Goal: Navigation & Orientation: Find specific page/section

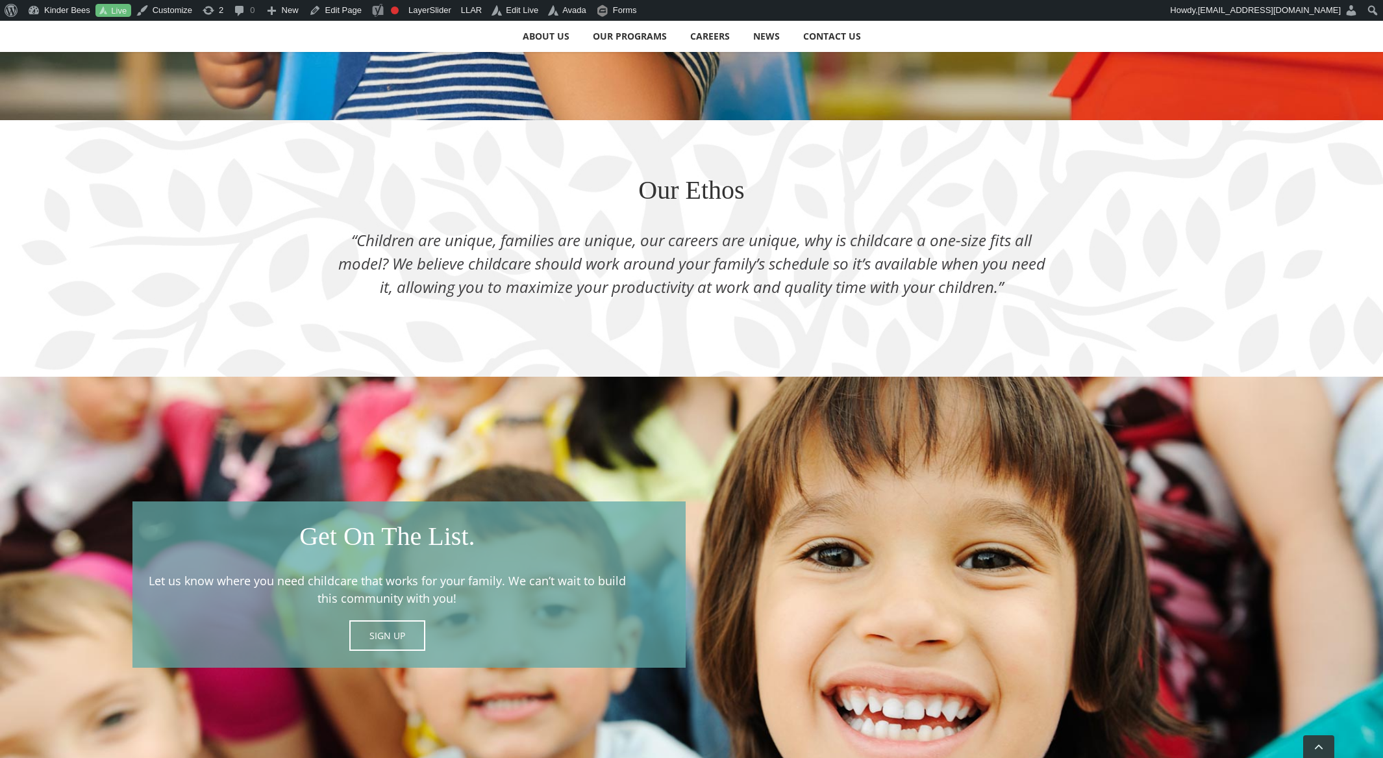
scroll to position [1798, 0]
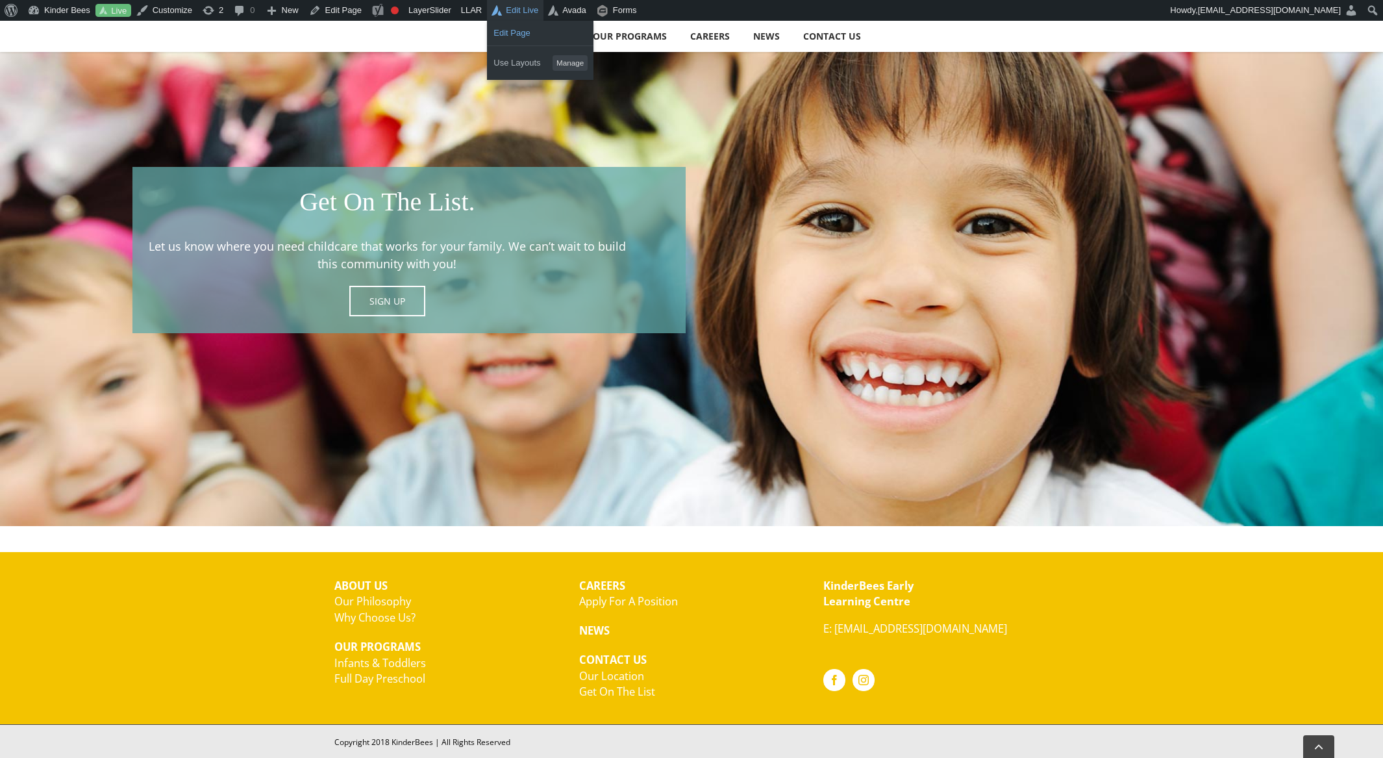
click at [523, 34] on link "Edit Page" at bounding box center [540, 33] width 106 height 17
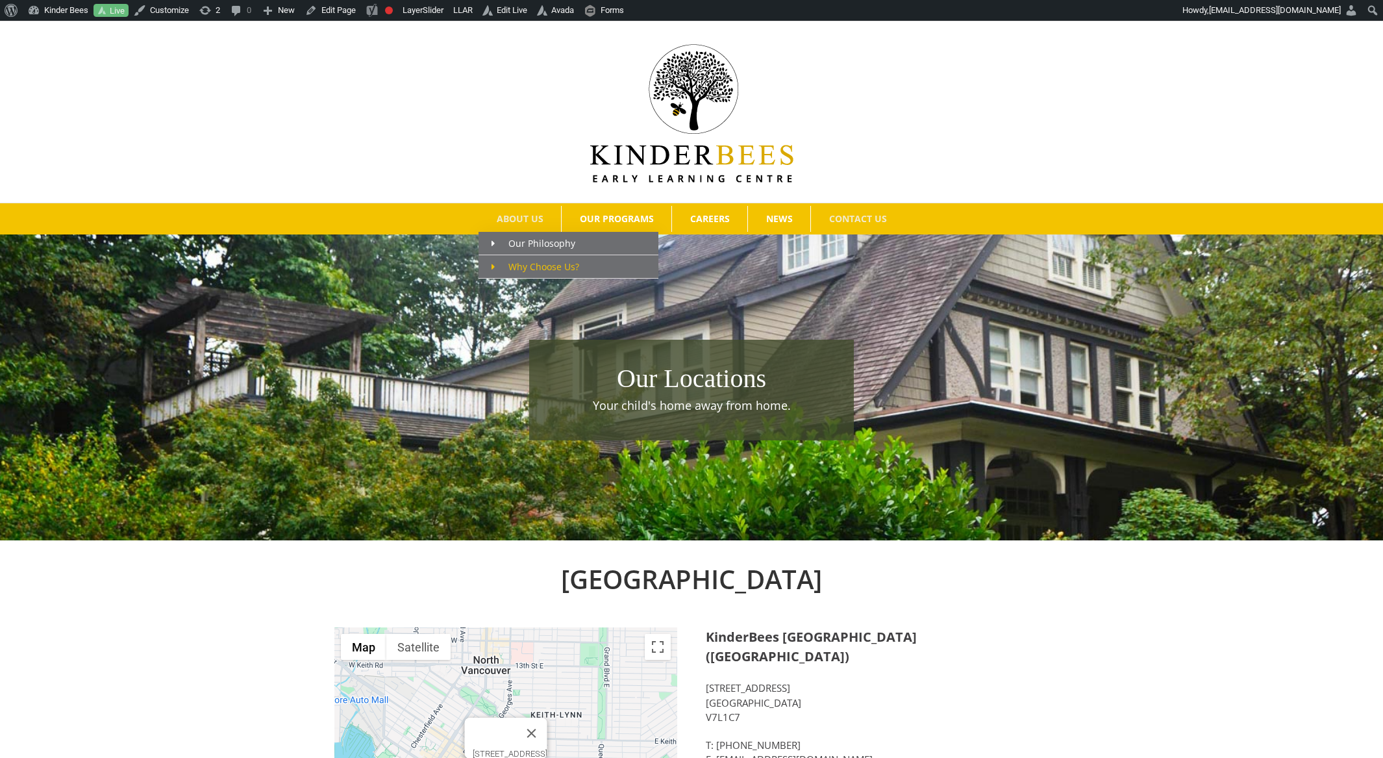
click at [536, 267] on span "Why Choose Us?" at bounding box center [535, 266] width 88 height 12
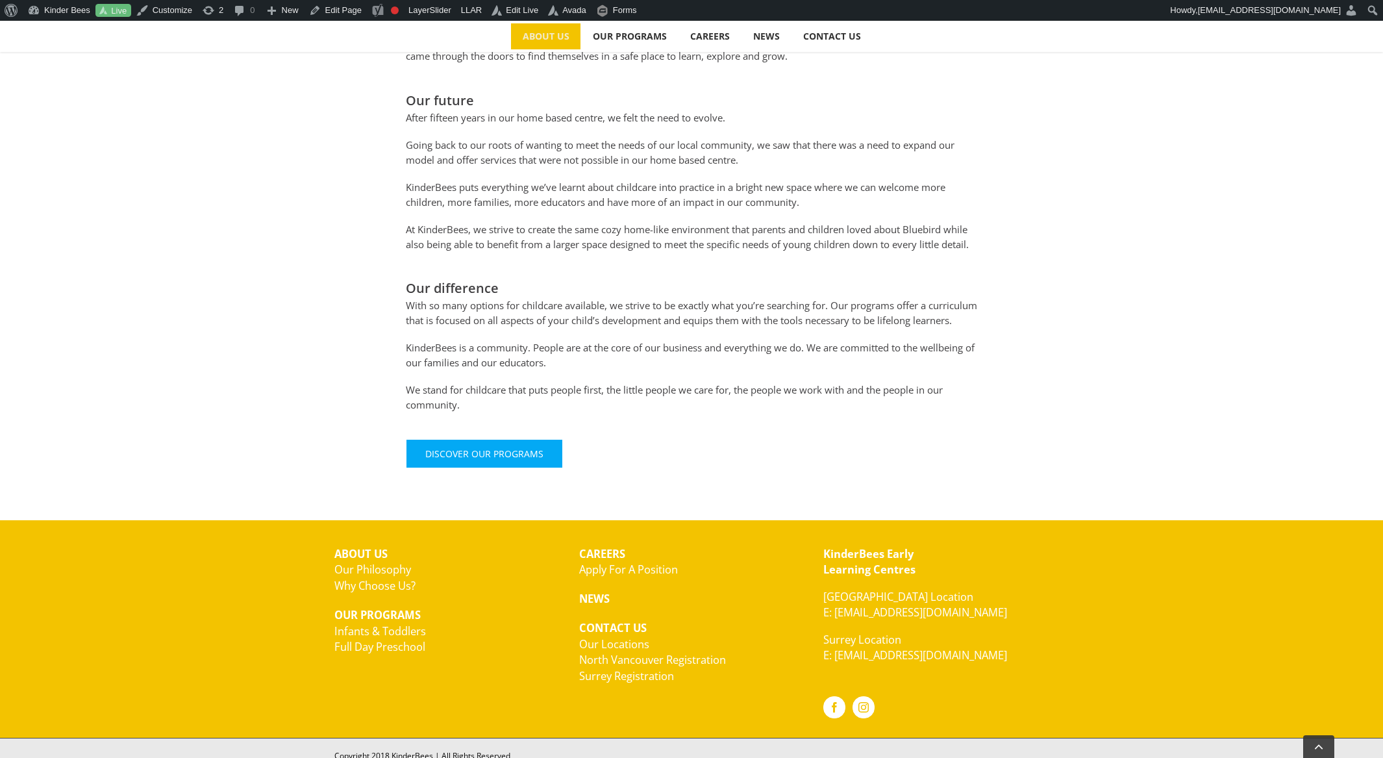
scroll to position [717, 0]
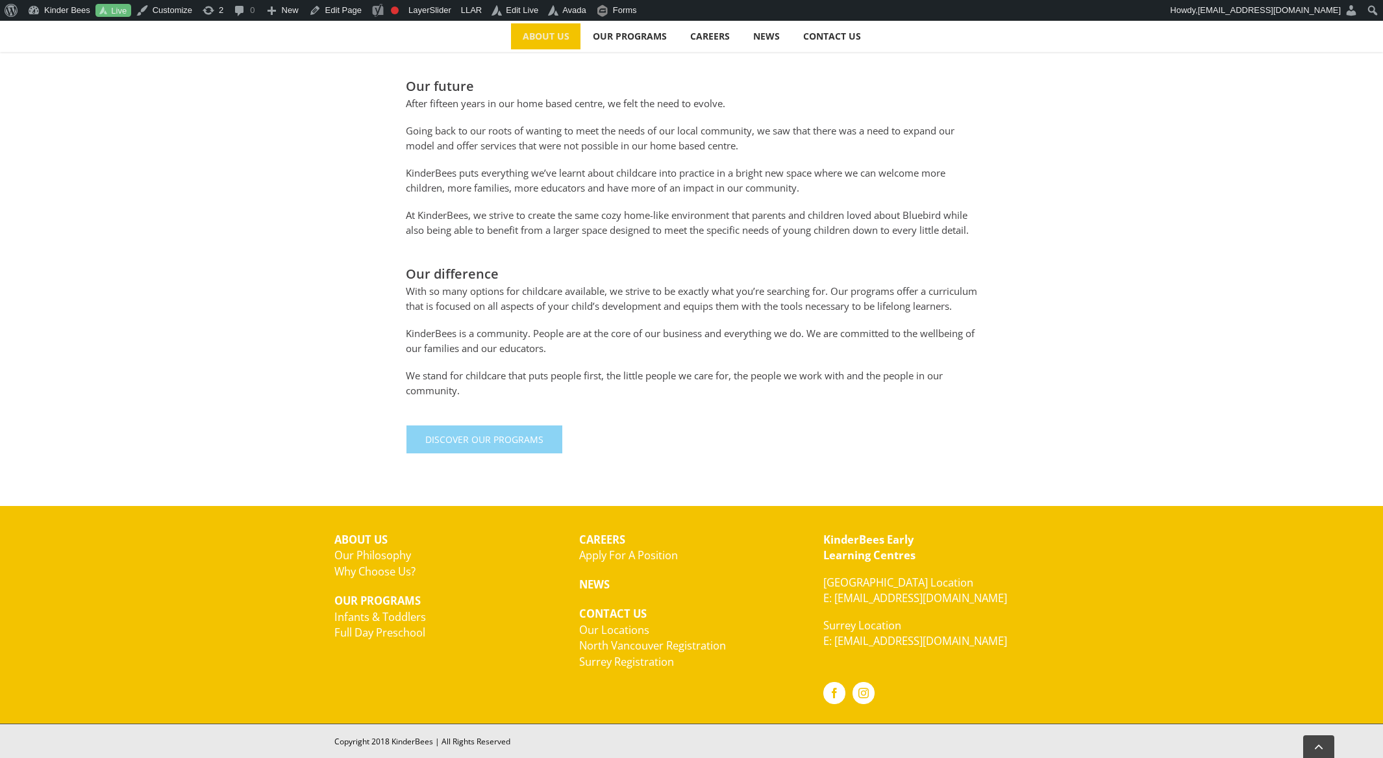
click at [501, 445] on span "Discover Our Programs" at bounding box center [484, 439] width 118 height 11
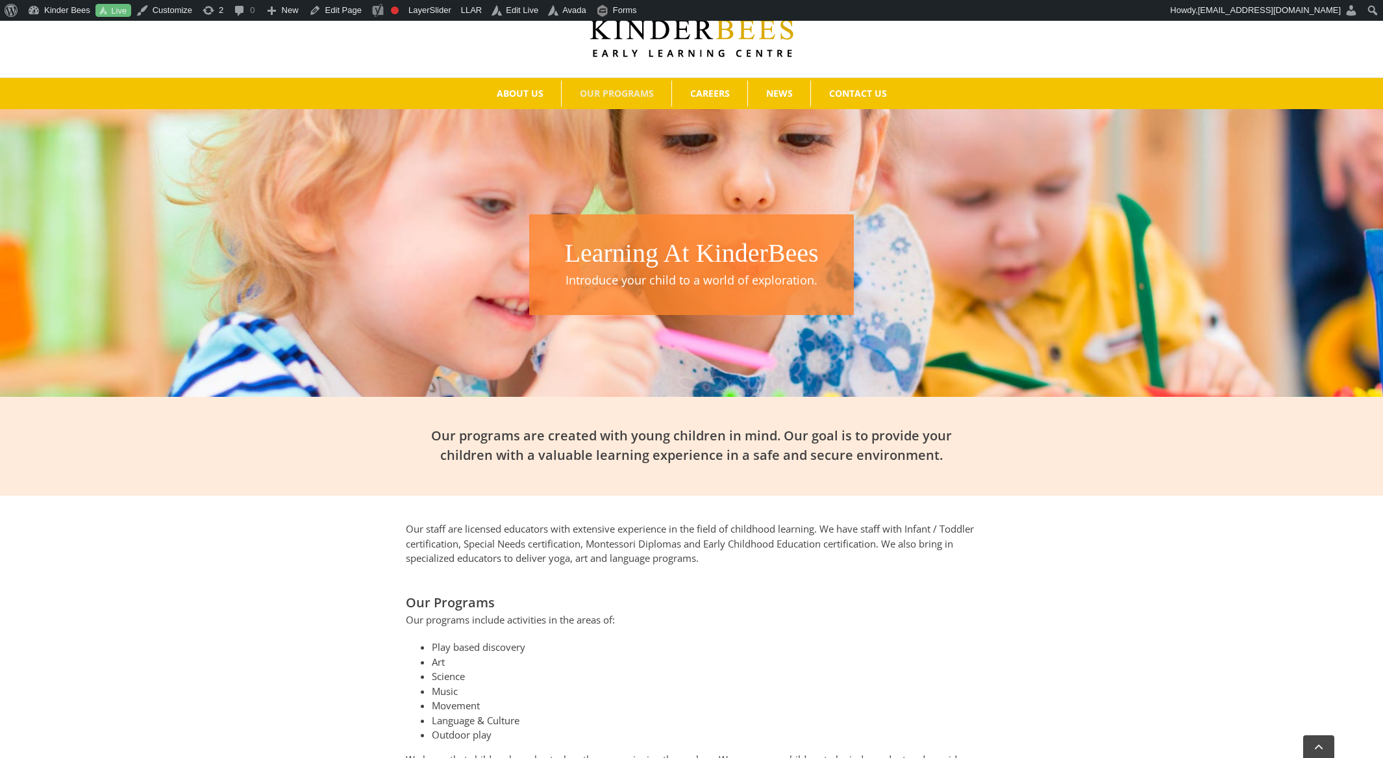
scroll to position [125, 0]
click at [704, 92] on span "CAREERS" at bounding box center [710, 93] width 40 height 9
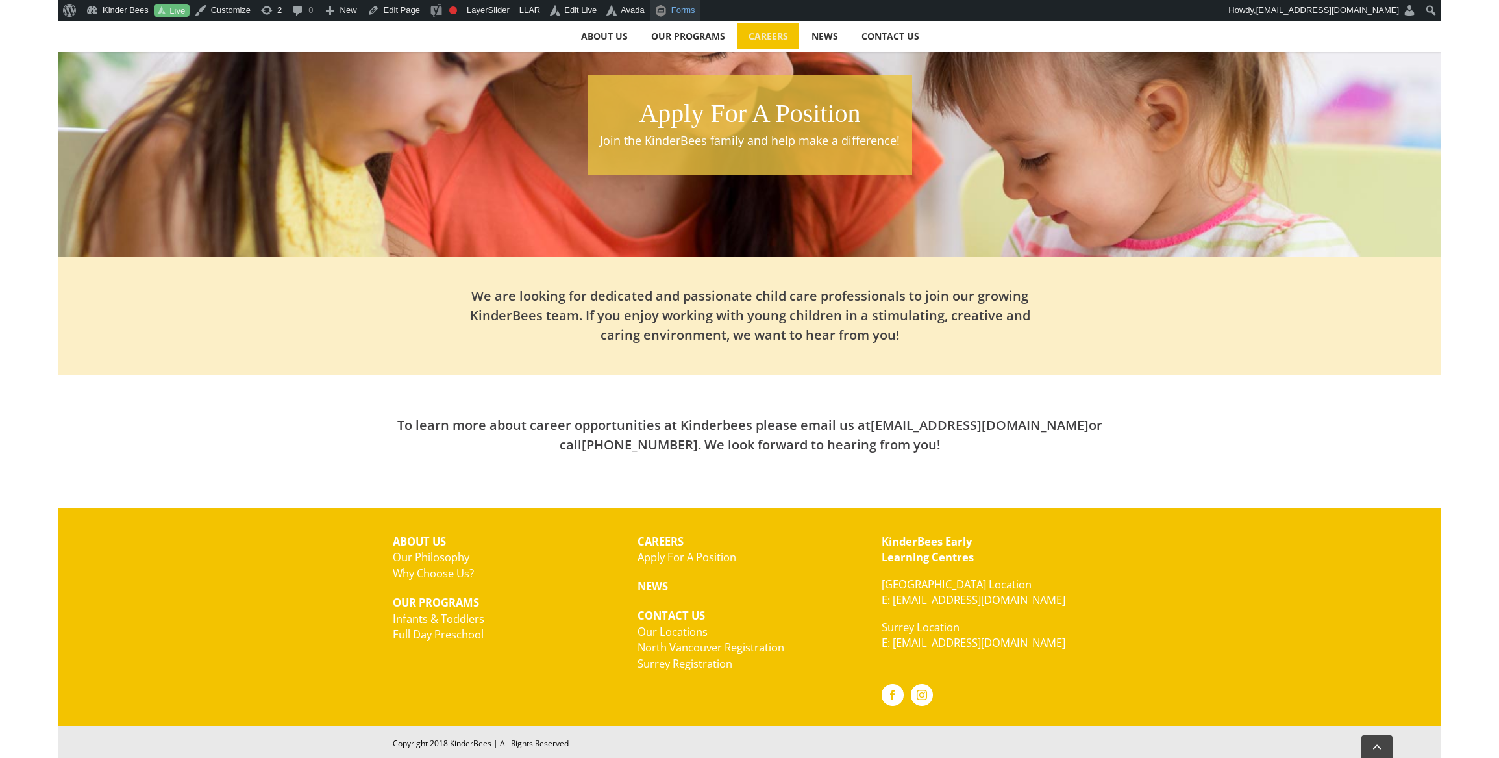
scroll to position [269, 0]
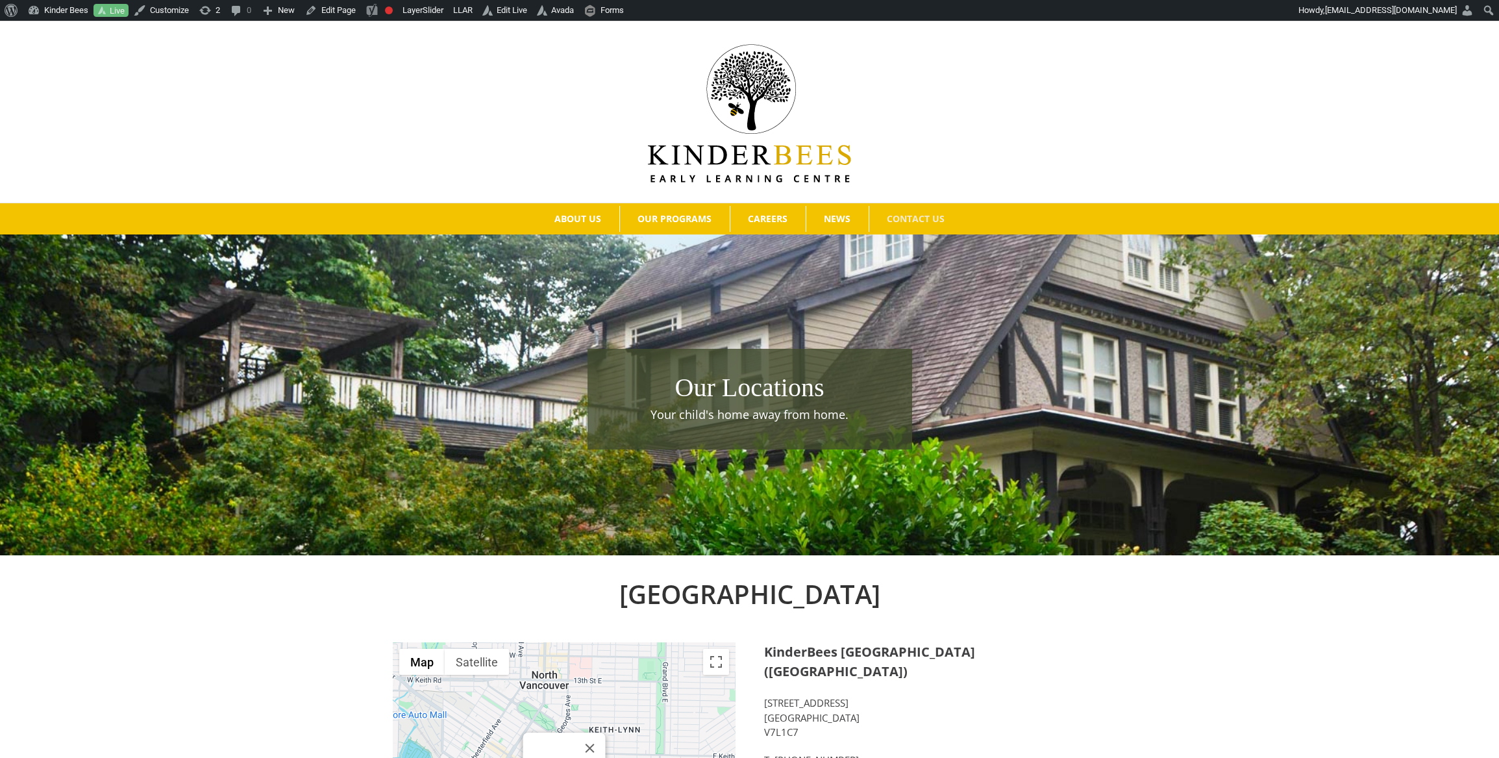
click at [723, 158] on img at bounding box center [749, 113] width 203 height 138
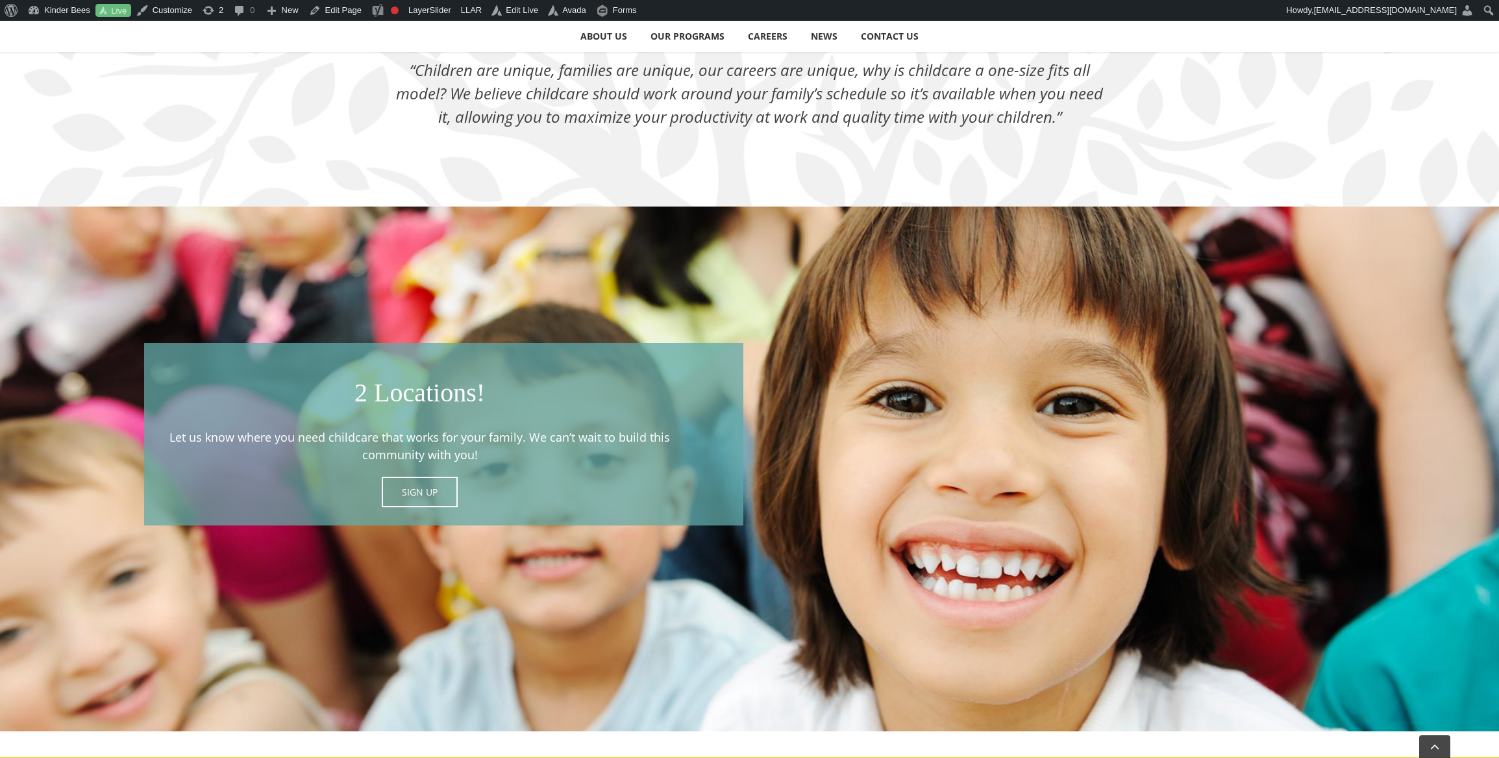
scroll to position [1747, 0]
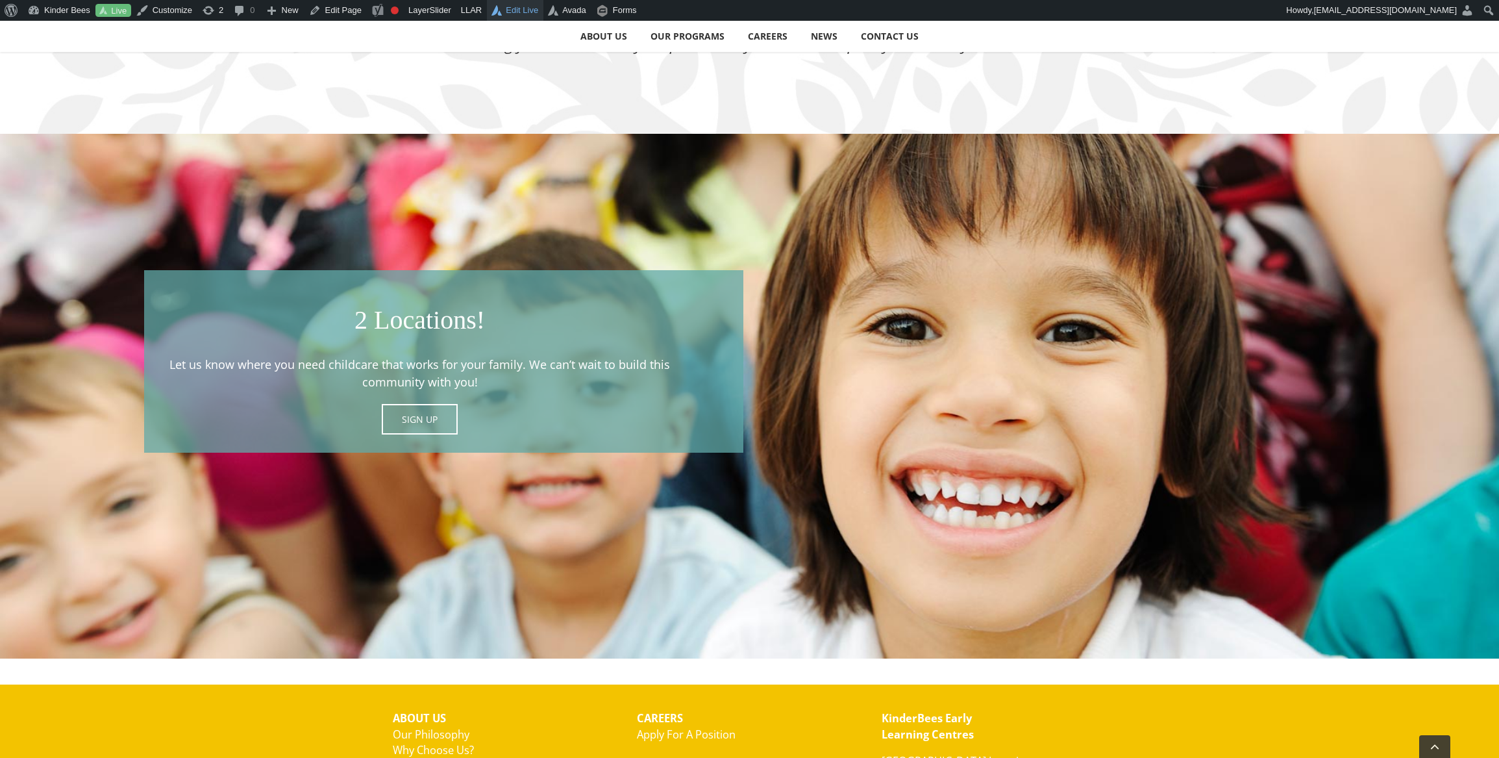
click at [527, 15] on link "Edit Live" at bounding box center [515, 10] width 56 height 21
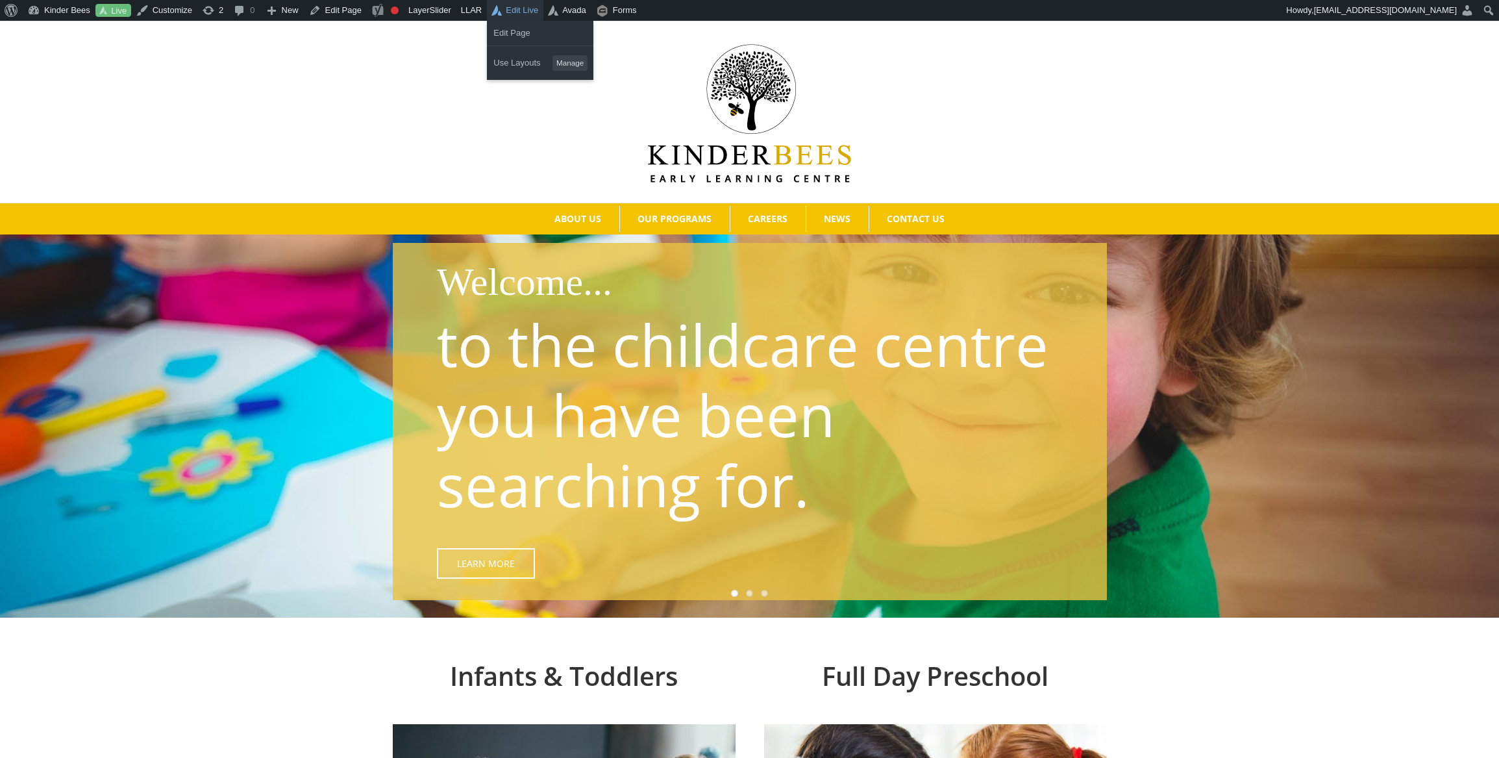
click at [527, 8] on link "Edit Live" at bounding box center [515, 10] width 56 height 21
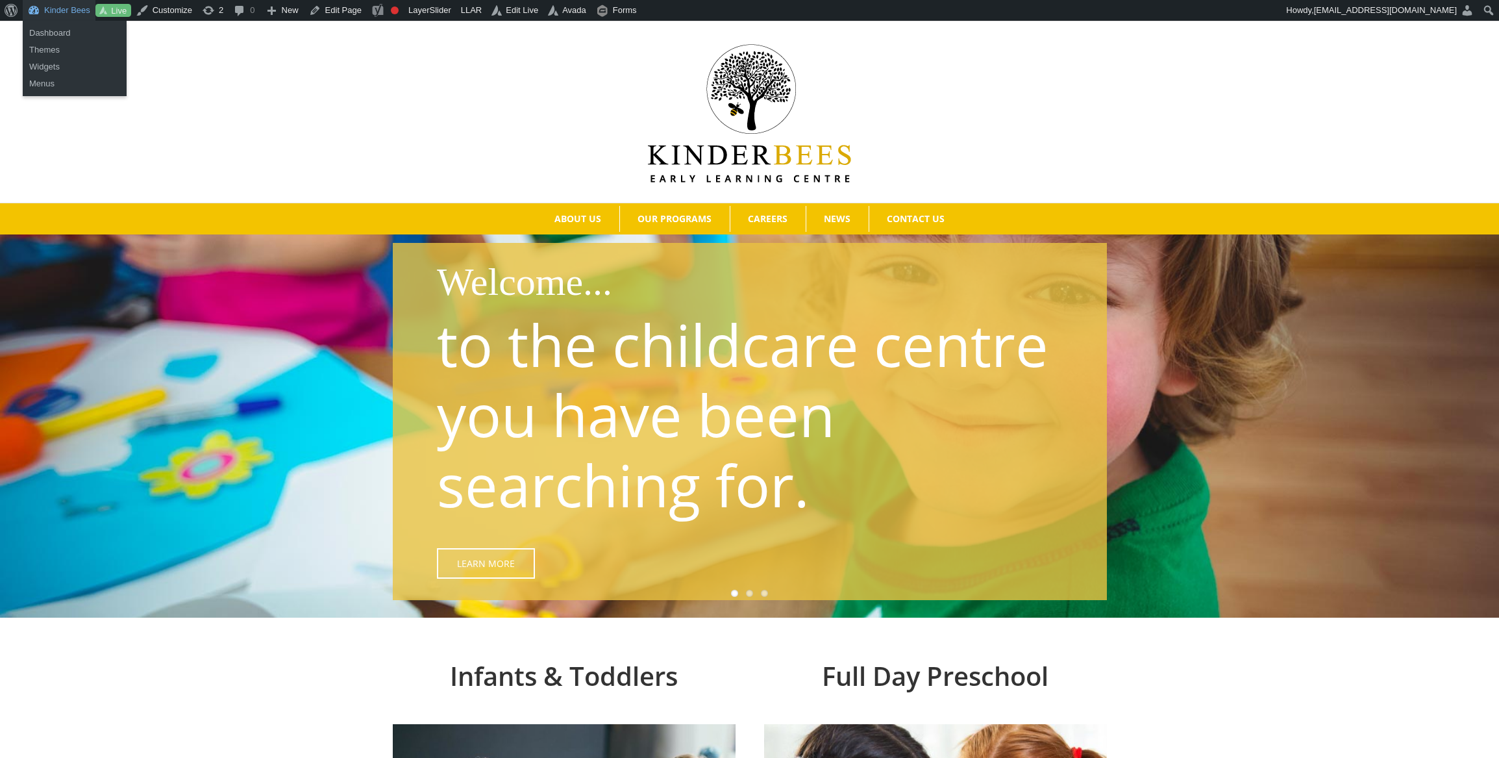
click at [49, 14] on link "Kinder Bees" at bounding box center [59, 10] width 73 height 21
